Goal: Transaction & Acquisition: Purchase product/service

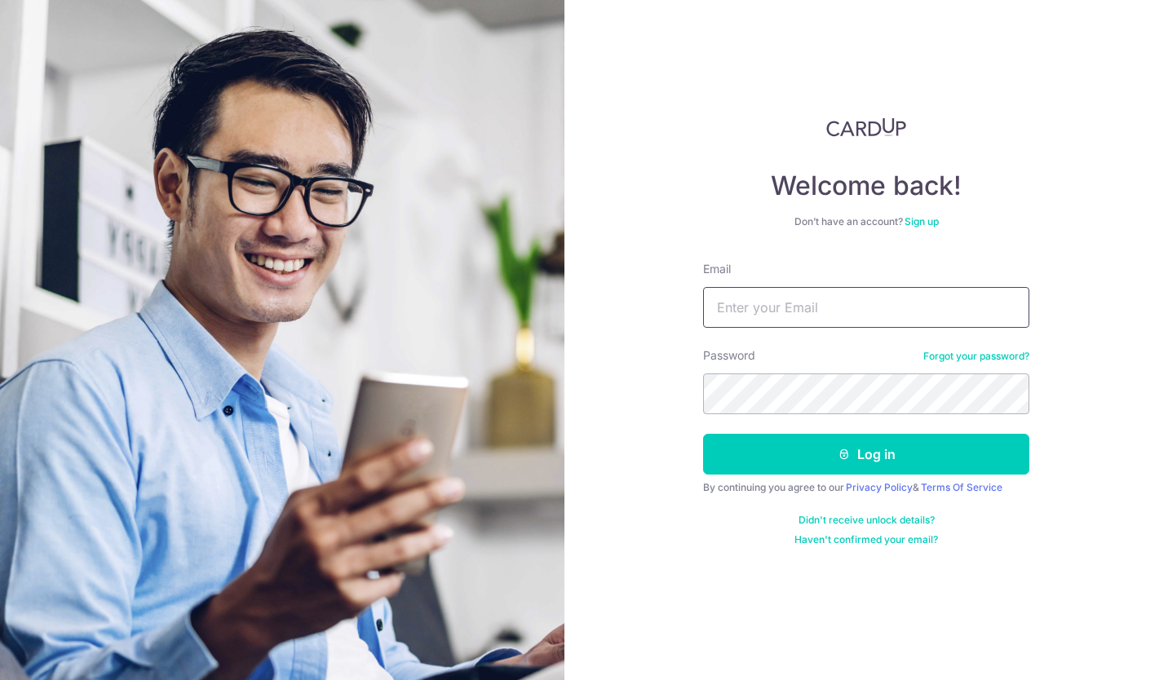
click at [750, 307] on input "Email" at bounding box center [866, 307] width 326 height 41
type input "jim_23456@hotmail.com"
click at [703, 434] on button "Log in" at bounding box center [866, 454] width 326 height 41
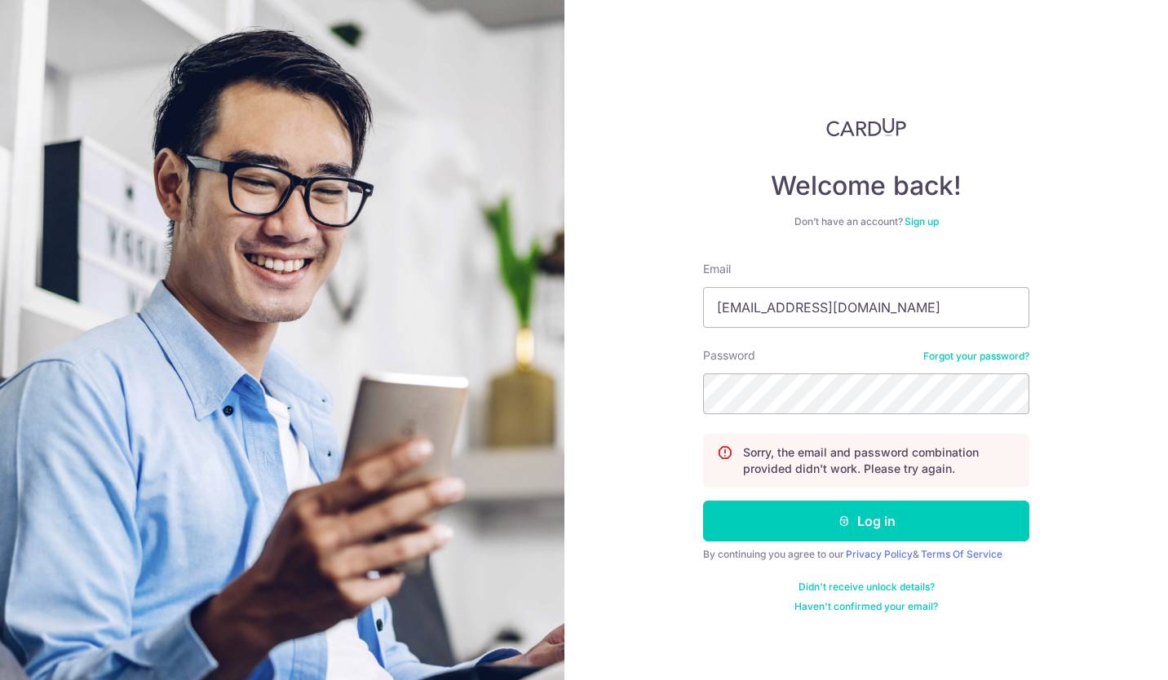
click at [703, 501] on button "Log in" at bounding box center [866, 521] width 326 height 41
click at [867, 528] on button "Log in" at bounding box center [866, 521] width 326 height 41
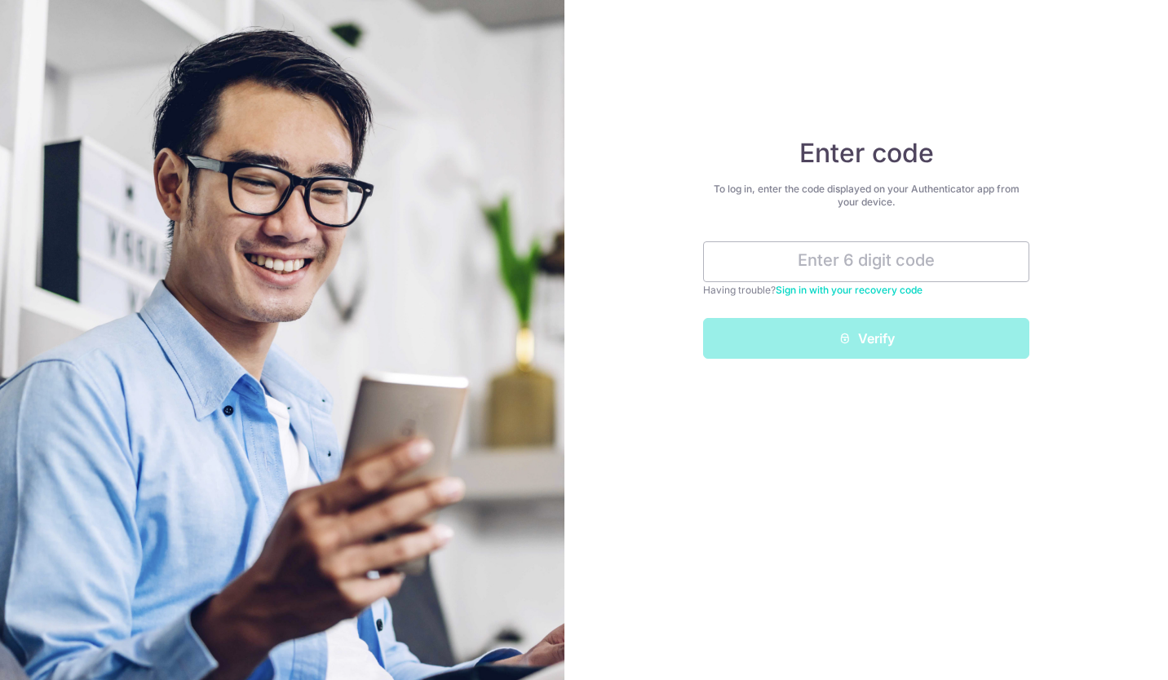
click at [878, 252] on input "text" at bounding box center [866, 261] width 326 height 41
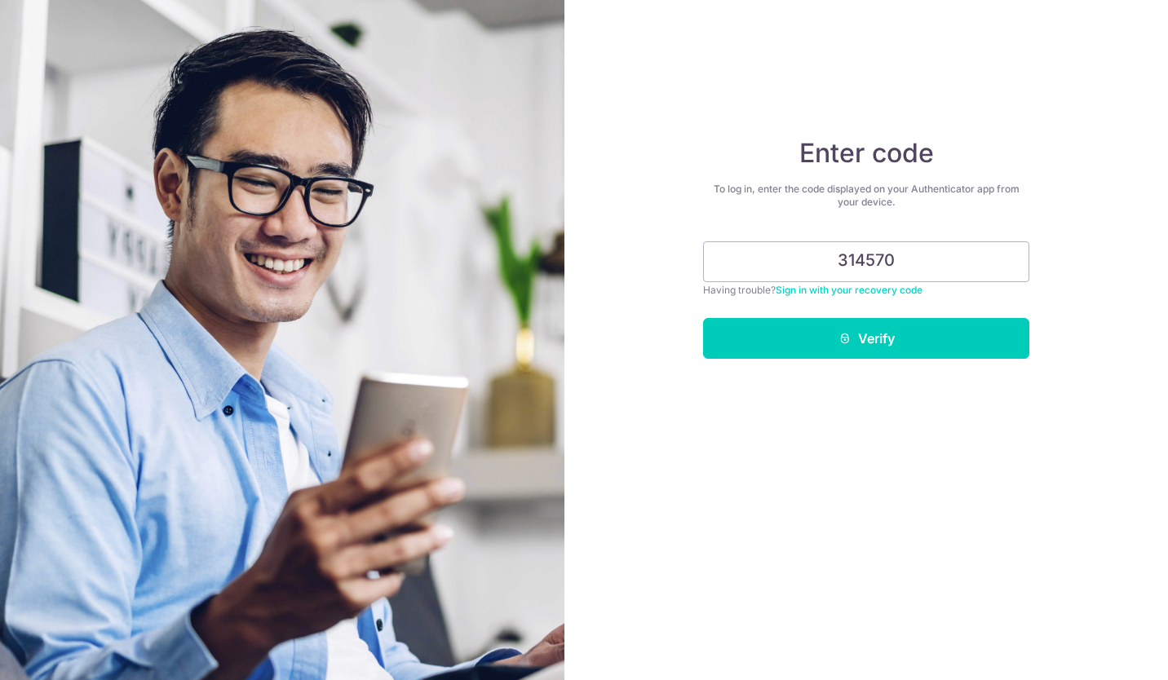
type input "314570"
click at [882, 353] on button "Verify" at bounding box center [866, 338] width 326 height 41
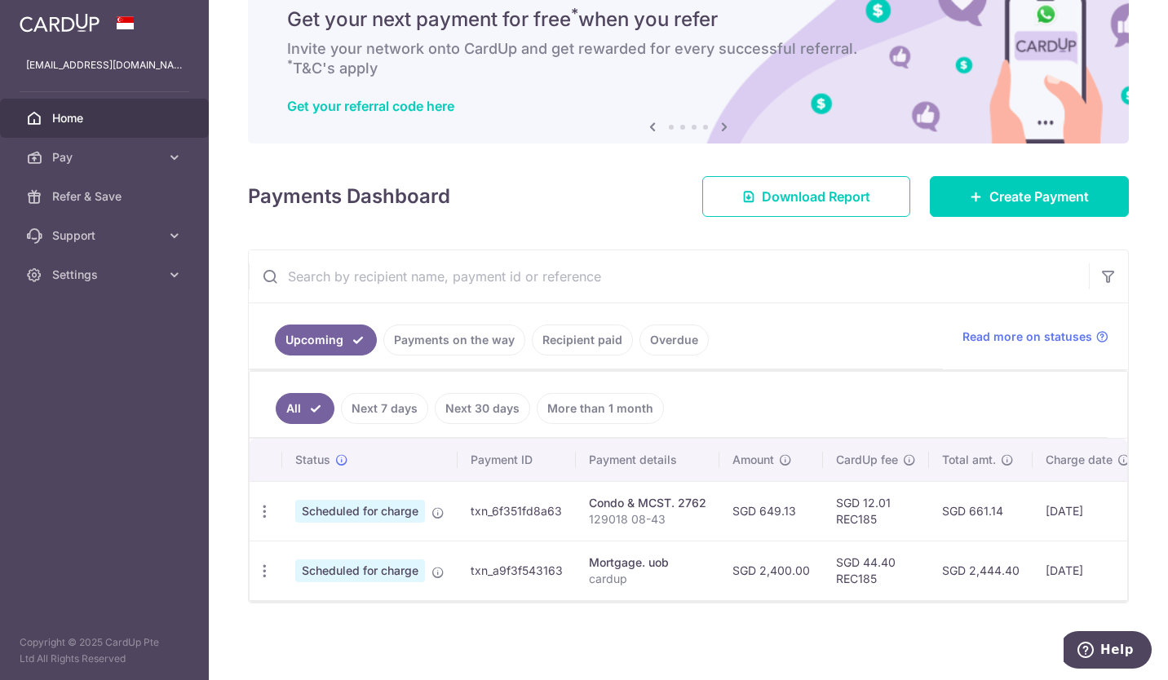
click at [451, 329] on link "Payments on the way" at bounding box center [454, 340] width 142 height 31
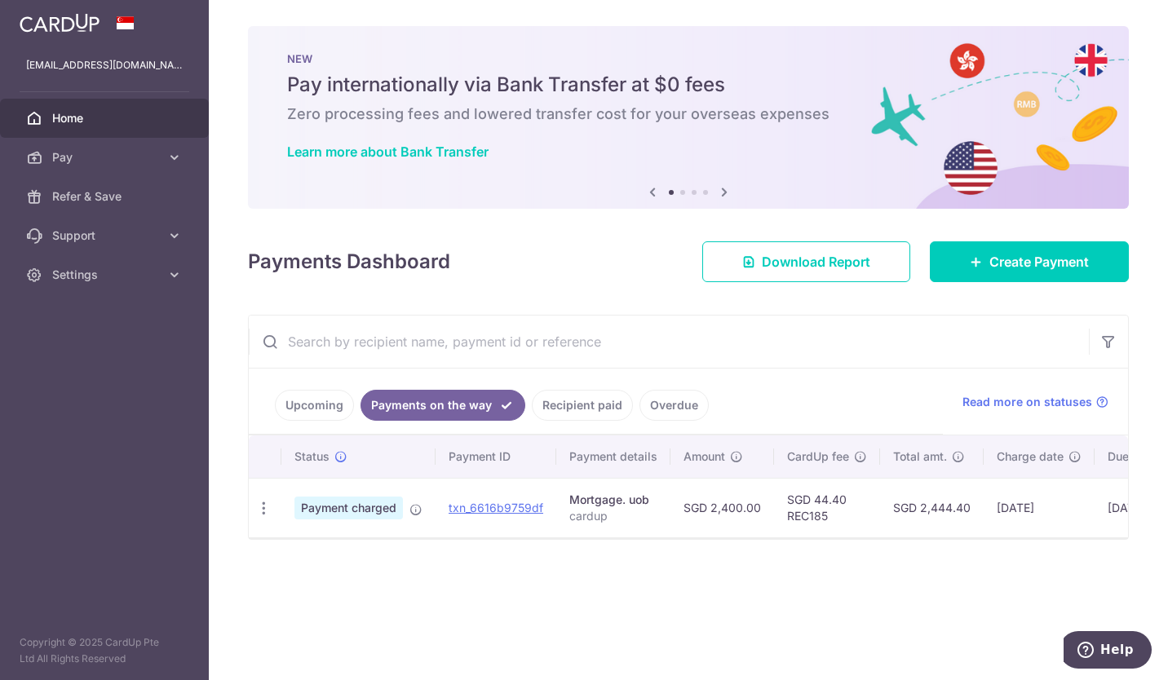
click at [305, 408] on link "Upcoming" at bounding box center [314, 405] width 79 height 31
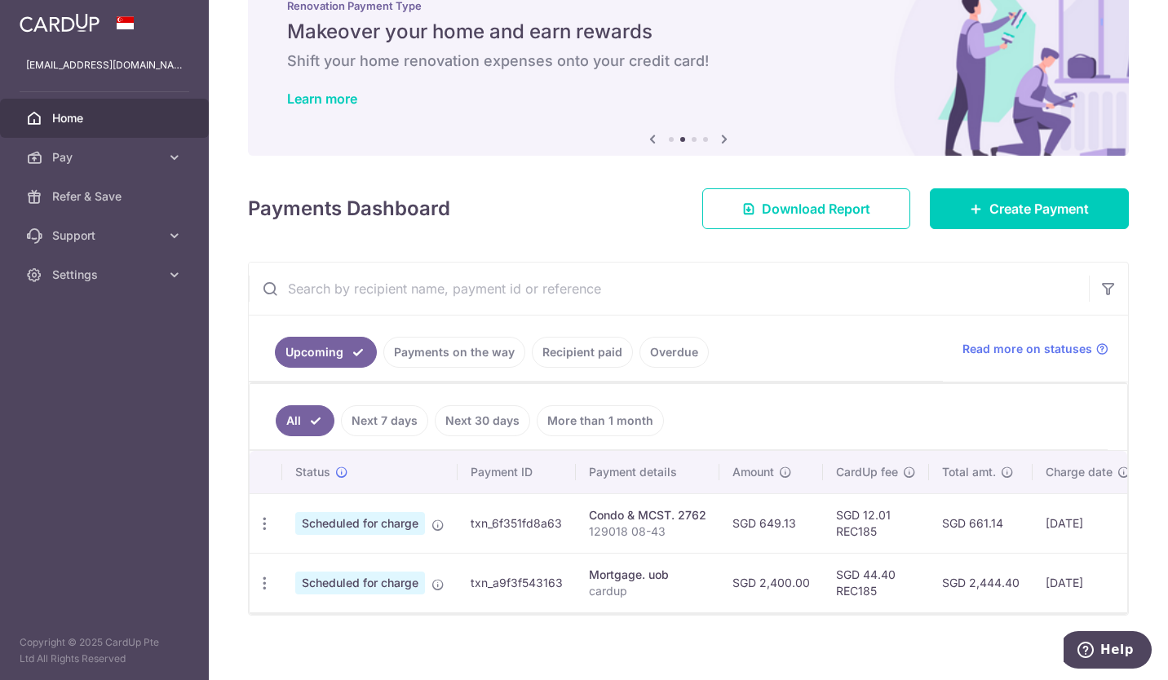
scroll to position [73, 0]
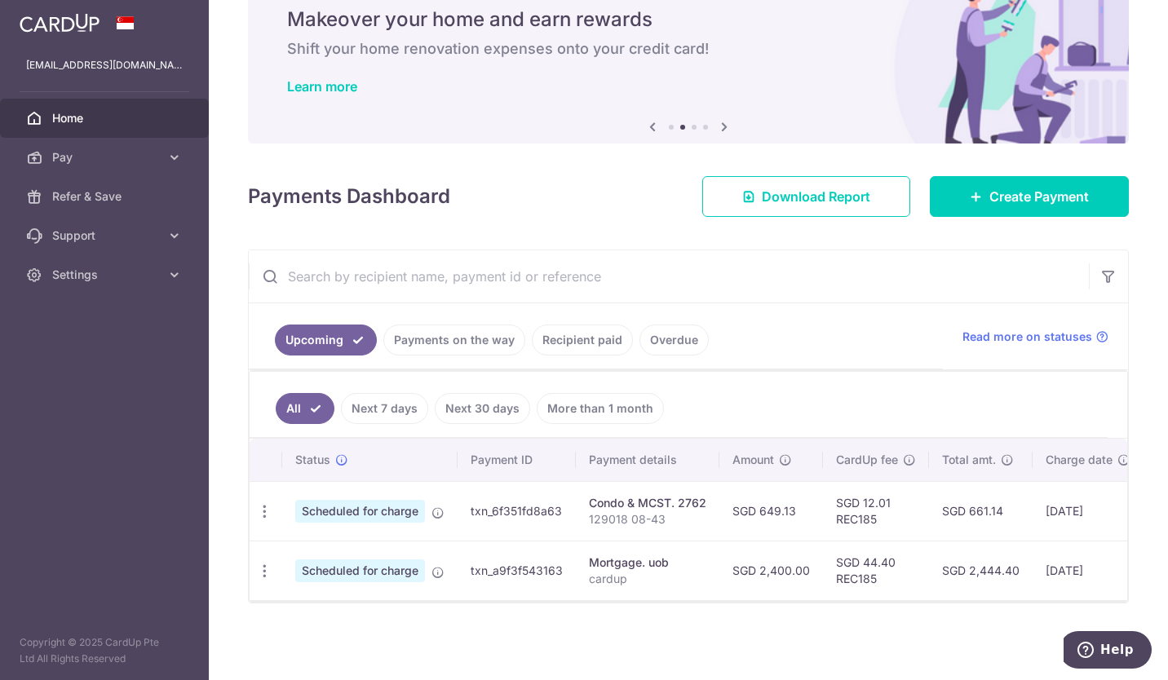
click at [156, 163] on span "Pay" at bounding box center [106, 157] width 108 height 16
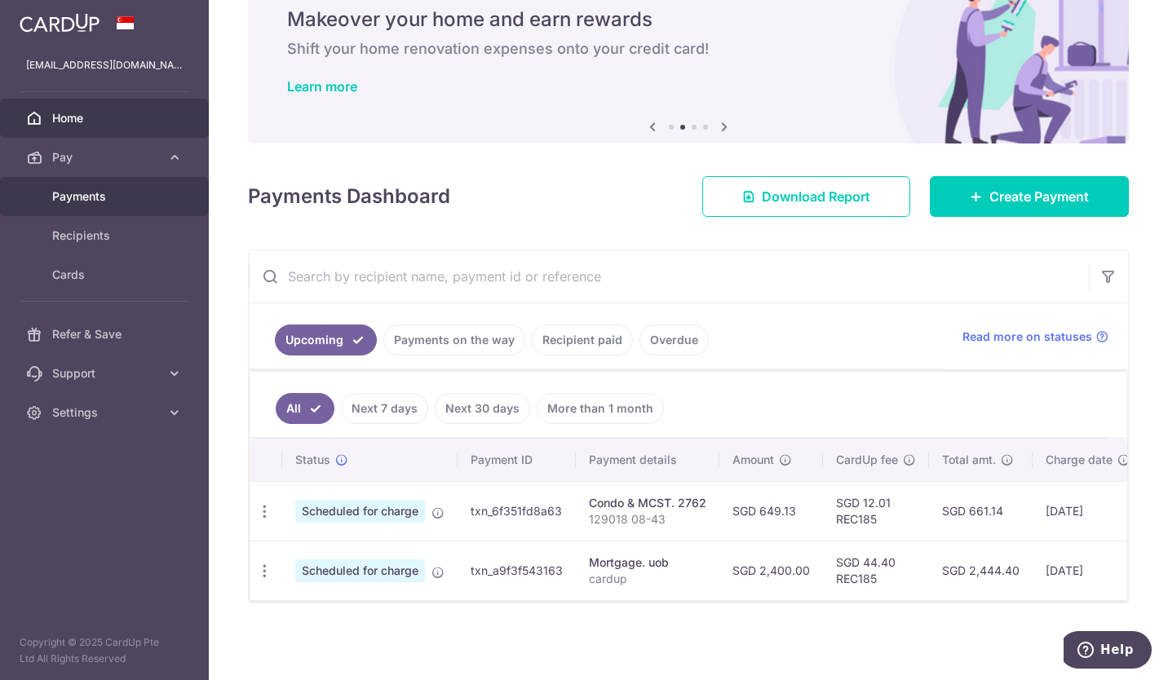
click at [135, 187] on link "Payments" at bounding box center [104, 196] width 209 height 39
